Goal: Check status: Check status

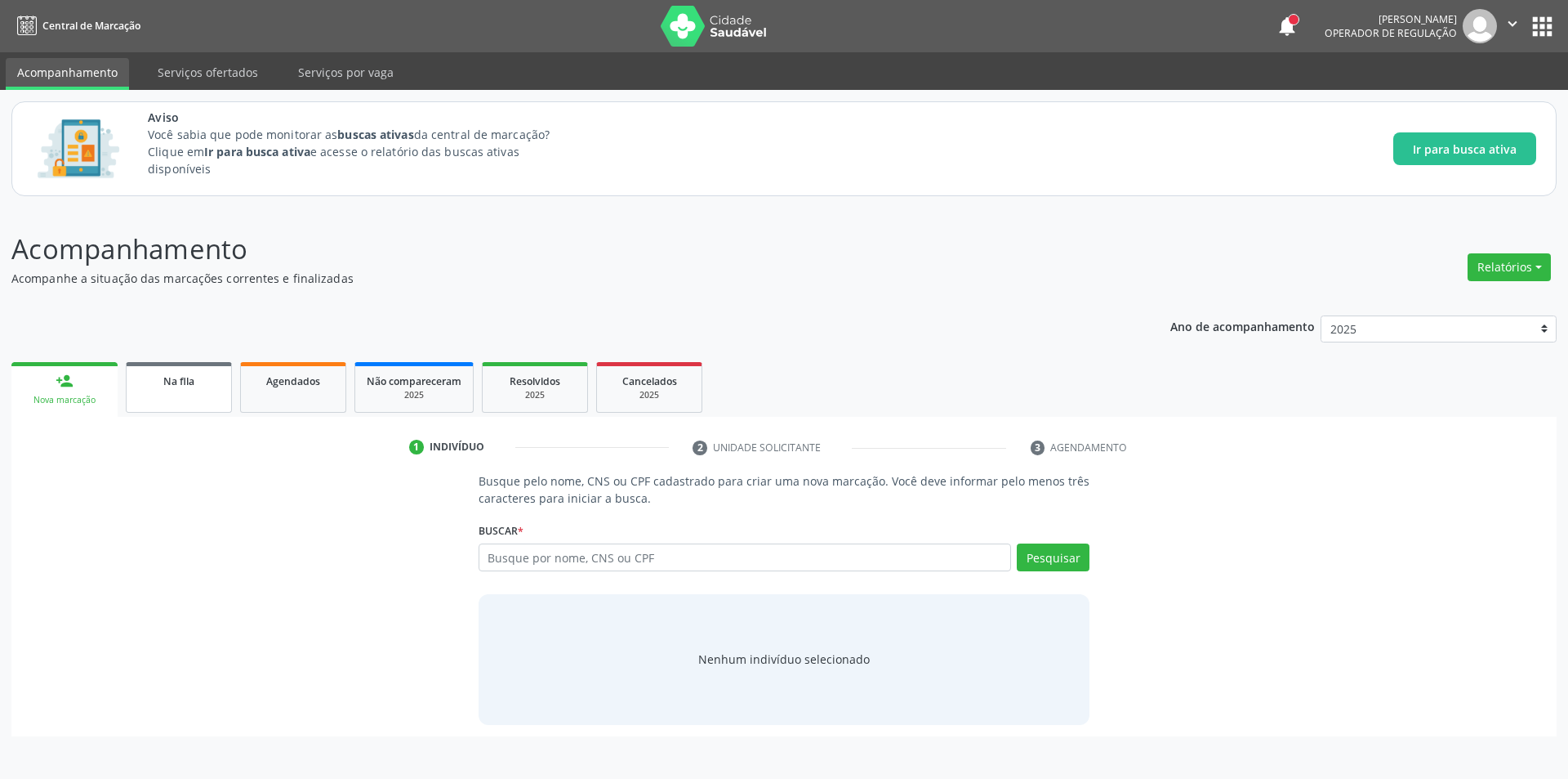
click at [209, 396] on link "Na fila" at bounding box center [179, 387] width 106 height 50
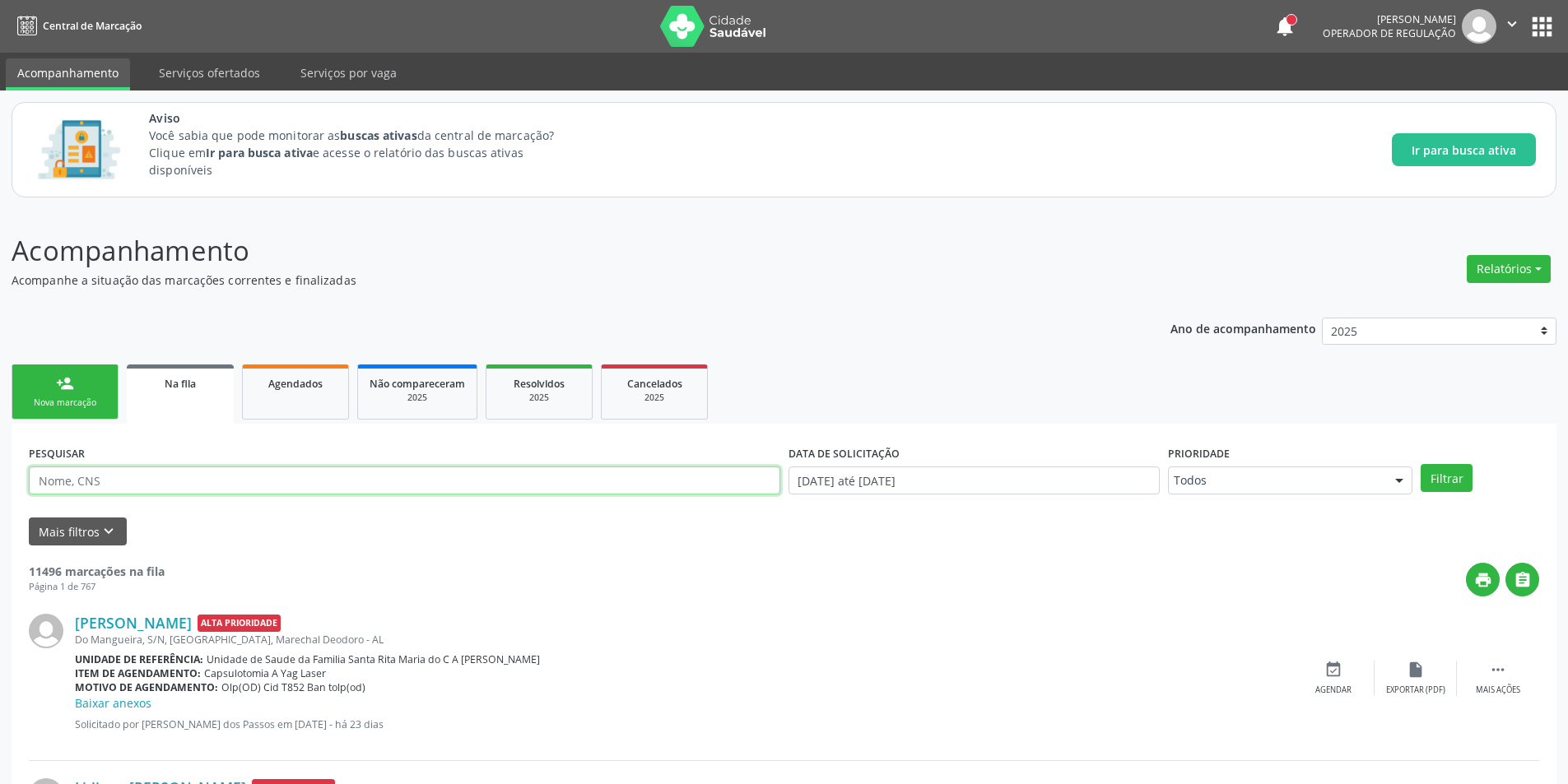
click at [168, 483] on input "text" at bounding box center [405, 480] width 752 height 28
paste input "703400280968618"
type input "703400280968618"
click at [1446, 479] on button "Filtrar" at bounding box center [1446, 478] width 52 height 28
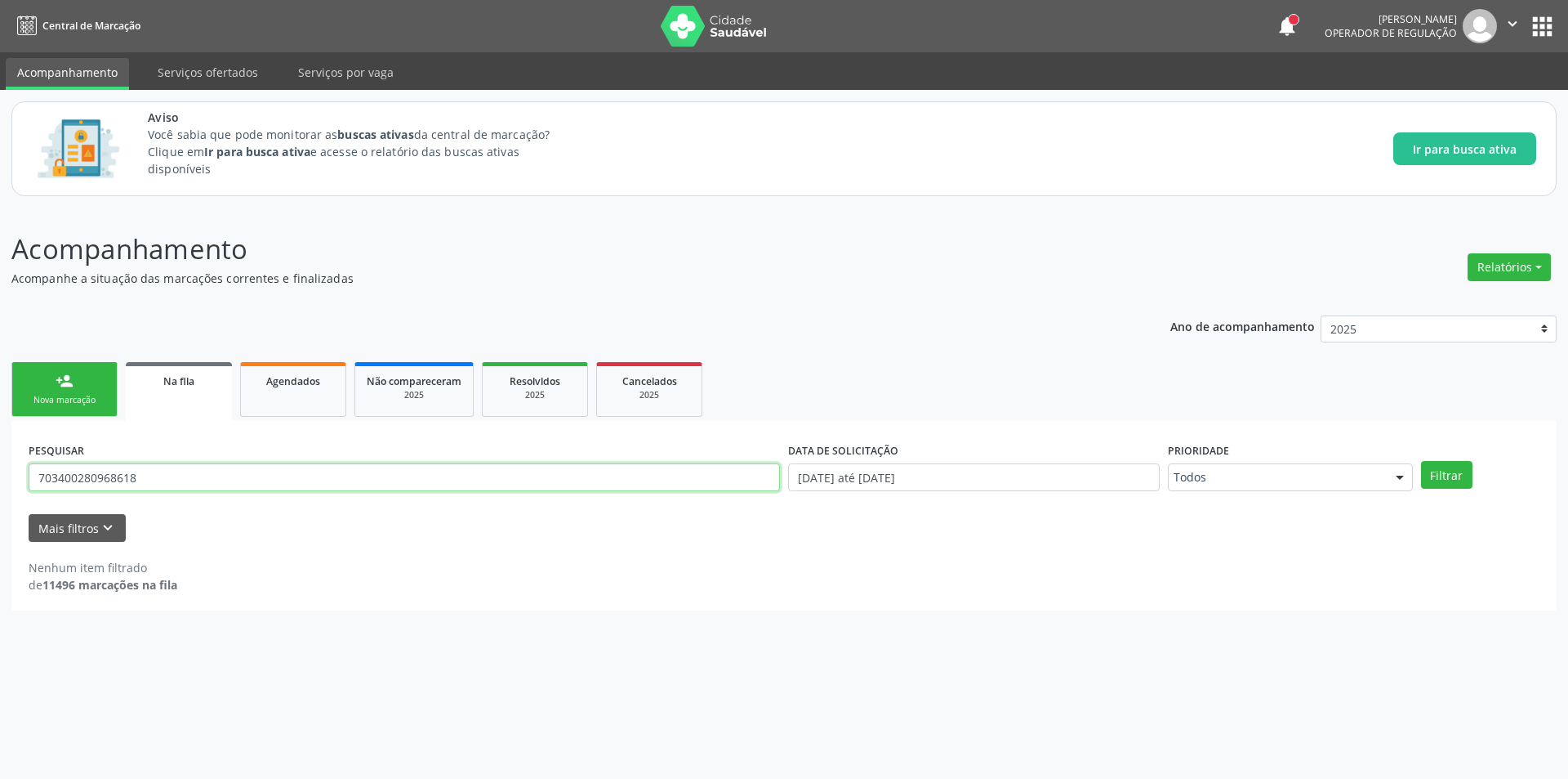
click at [206, 480] on input "703400280968618" at bounding box center [404, 477] width 751 height 28
click at [105, 473] on input "703400280968618" at bounding box center [404, 477] width 751 height 28
